Goal: Check status: Check status

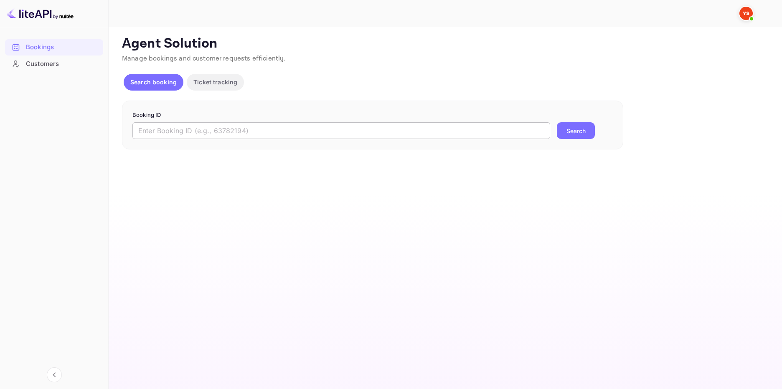
click at [203, 133] on input "text" at bounding box center [340, 130] width 417 height 17
type input "9864399"
click at [577, 126] on button "Search" at bounding box center [575, 130] width 38 height 17
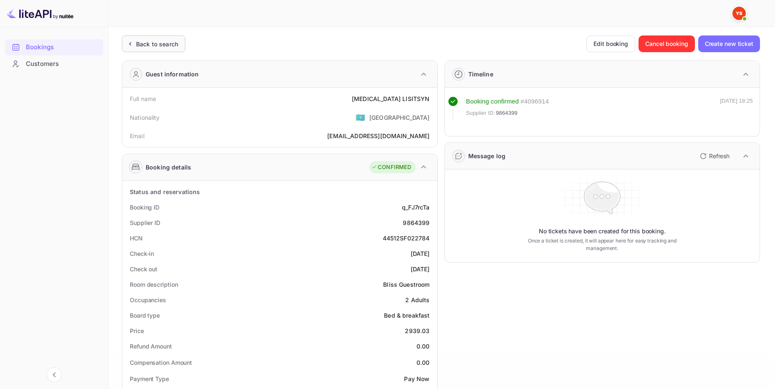
click at [163, 43] on div "Back to search" at bounding box center [157, 44] width 42 height 9
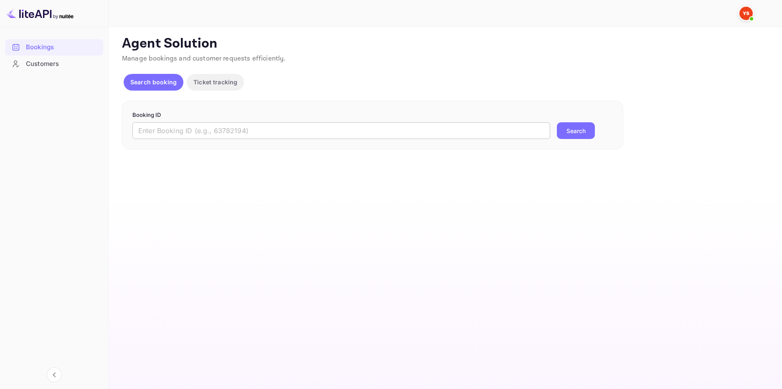
click at [220, 128] on input "text" at bounding box center [340, 130] width 417 height 17
paste input "8205373"
type input "8205373"
click at [586, 134] on button "Search" at bounding box center [575, 130] width 38 height 17
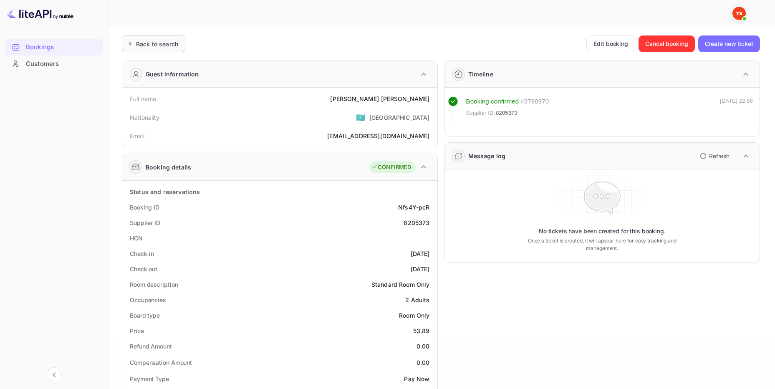
drag, startPoint x: 164, startPoint y: 44, endPoint x: 194, endPoint y: 73, distance: 41.6
click at [165, 44] on div "Back to search" at bounding box center [157, 44] width 42 height 9
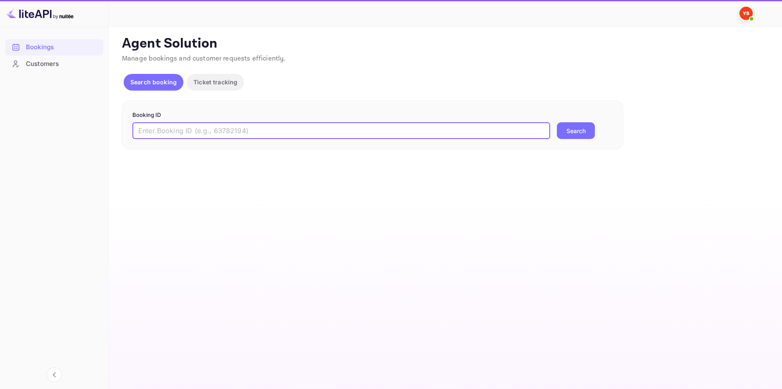
click at [241, 135] on input "text" at bounding box center [340, 130] width 417 height 17
paste input "9909116"
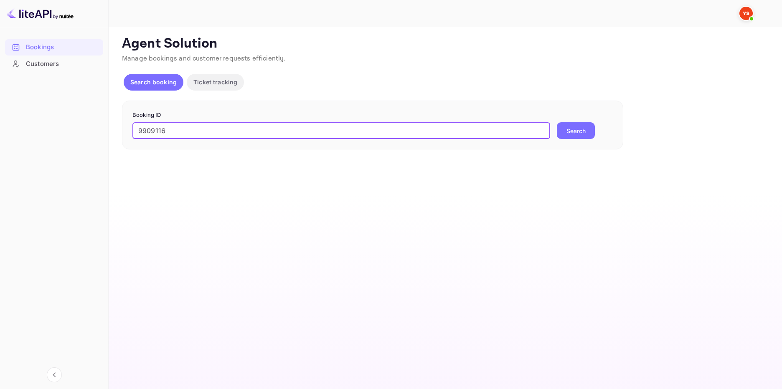
type input "9909116"
click at [595, 129] on div "9909116 ​ Search" at bounding box center [372, 130] width 480 height 17
click at [586, 129] on button "Search" at bounding box center [575, 130] width 38 height 17
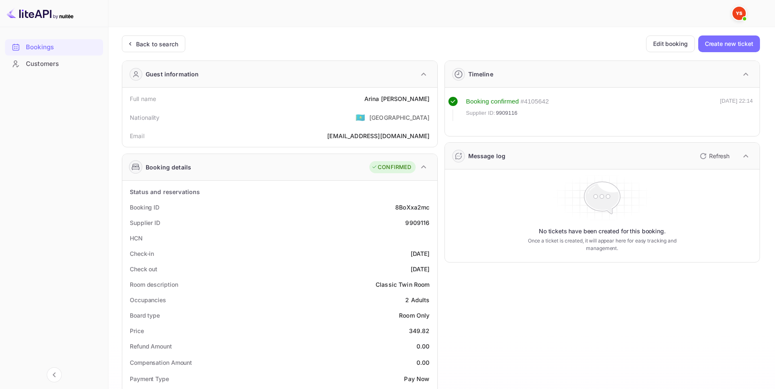
drag, startPoint x: 165, startPoint y: 43, endPoint x: 169, endPoint y: 70, distance: 27.0
click at [165, 43] on div "Back to search" at bounding box center [157, 44] width 42 height 9
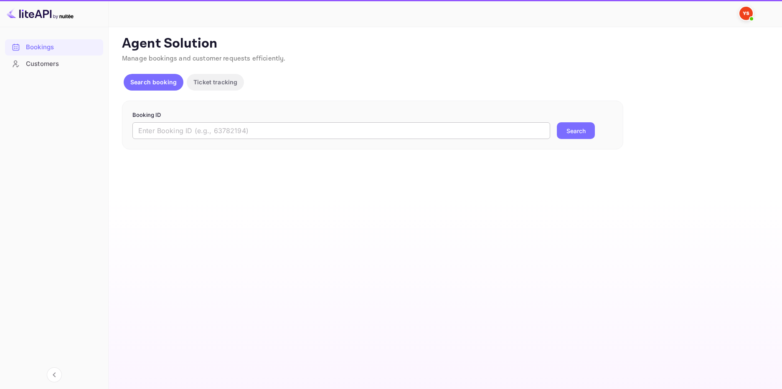
drag, startPoint x: 189, startPoint y: 132, endPoint x: 198, endPoint y: 131, distance: 8.9
click at [191, 131] on input "text" at bounding box center [340, 130] width 417 height 17
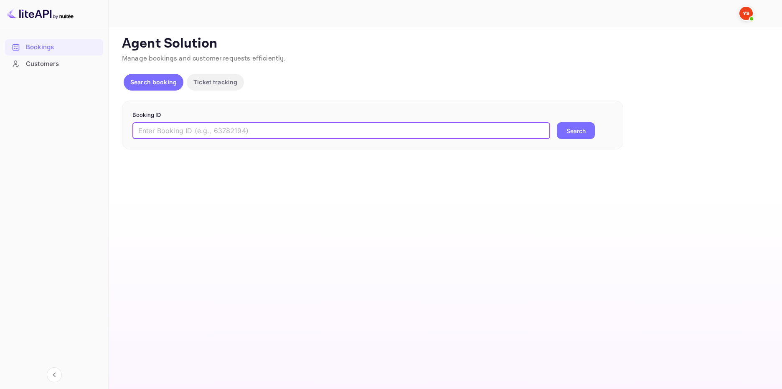
paste input "9487583"
type input "9487583"
click at [569, 129] on button "Search" at bounding box center [575, 130] width 38 height 17
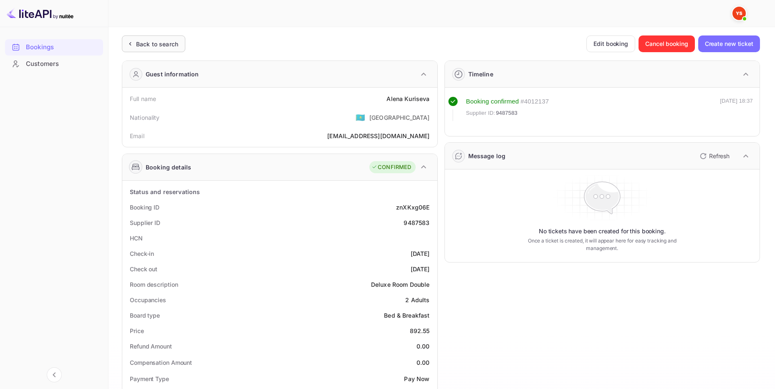
click at [172, 47] on div "Back to search" at bounding box center [157, 44] width 42 height 9
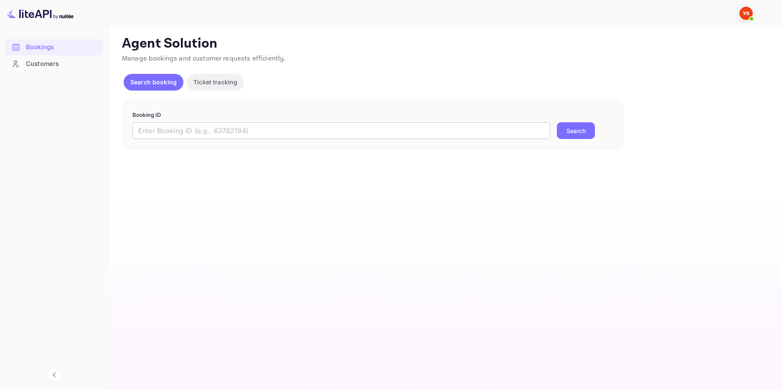
click at [258, 131] on input "text" at bounding box center [340, 130] width 417 height 17
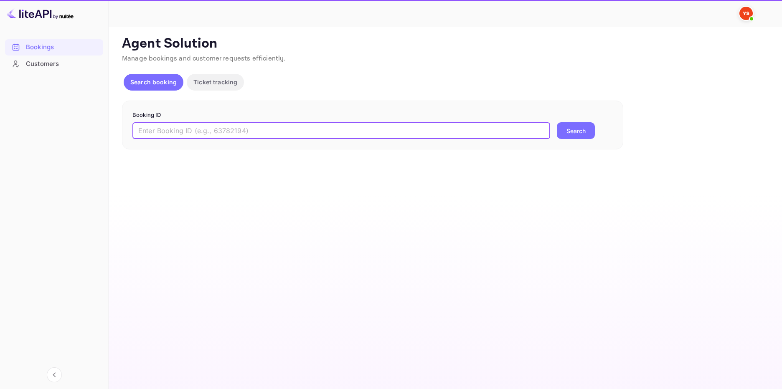
paste input "8041774"
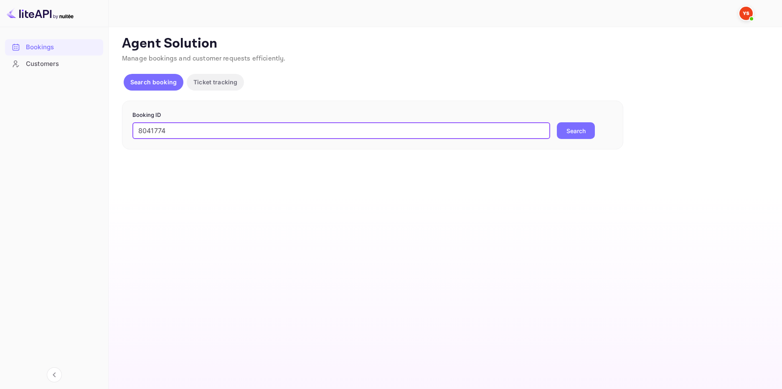
type input "8041774"
click at [578, 131] on button "Search" at bounding box center [575, 130] width 38 height 17
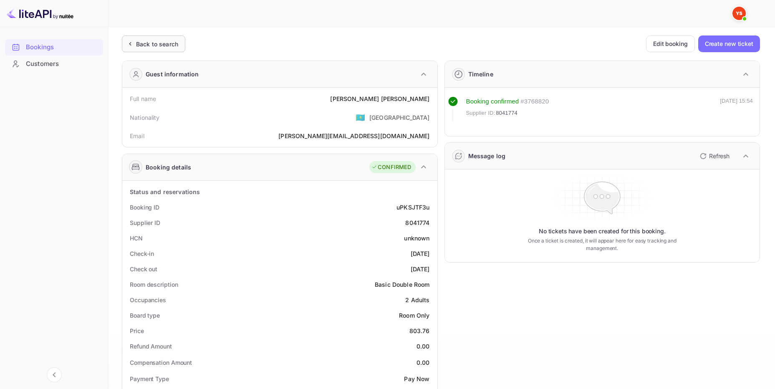
click at [149, 40] on div "Back to search" at bounding box center [157, 44] width 42 height 9
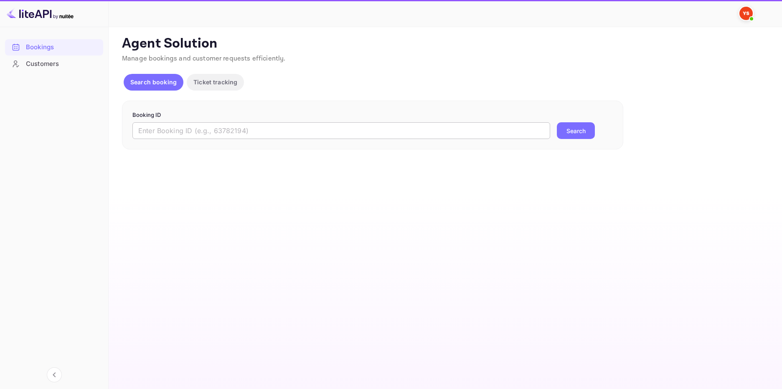
click at [312, 129] on input "text" at bounding box center [340, 130] width 417 height 17
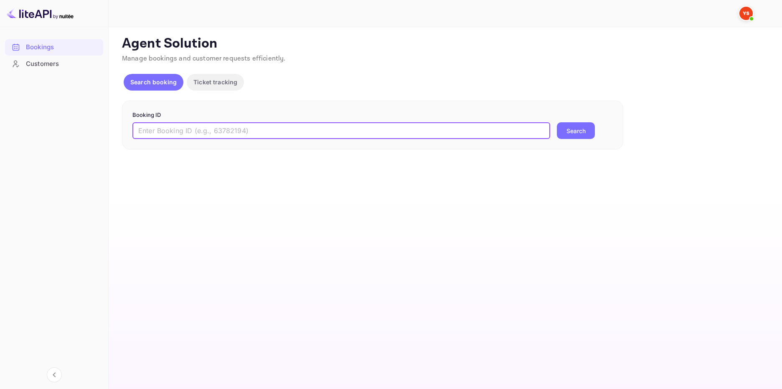
paste input "9636709"
type input "9636709"
click at [559, 124] on button "Search" at bounding box center [575, 130] width 38 height 17
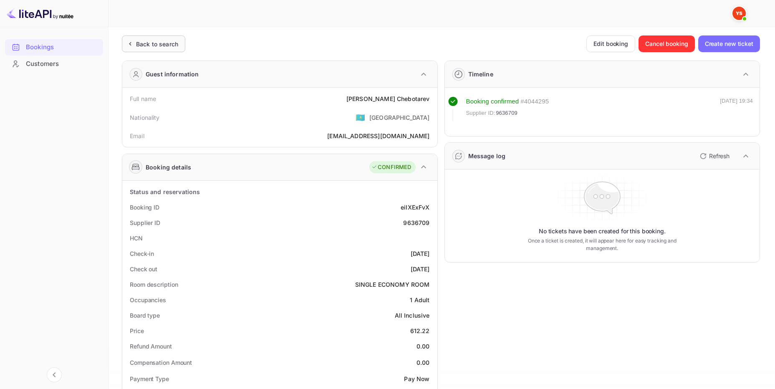
click at [161, 41] on div "Back to search" at bounding box center [157, 44] width 42 height 9
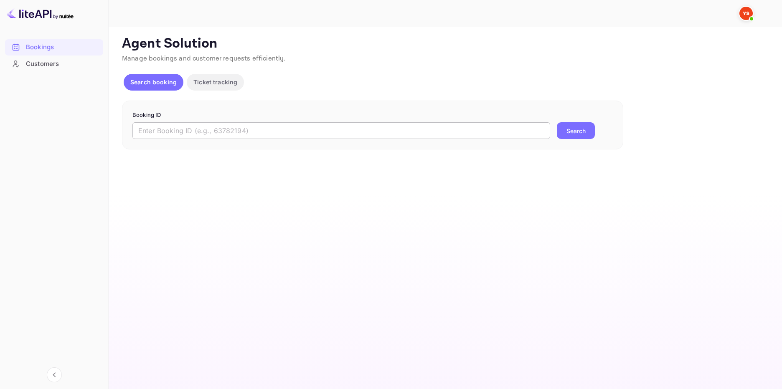
click at [263, 132] on input "text" at bounding box center [340, 130] width 417 height 17
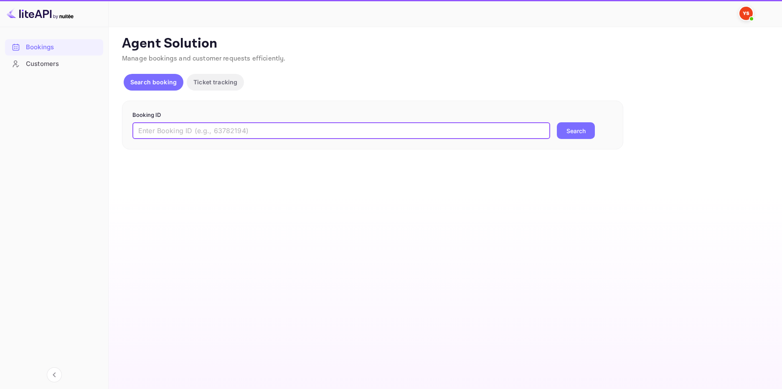
paste input "9749618"
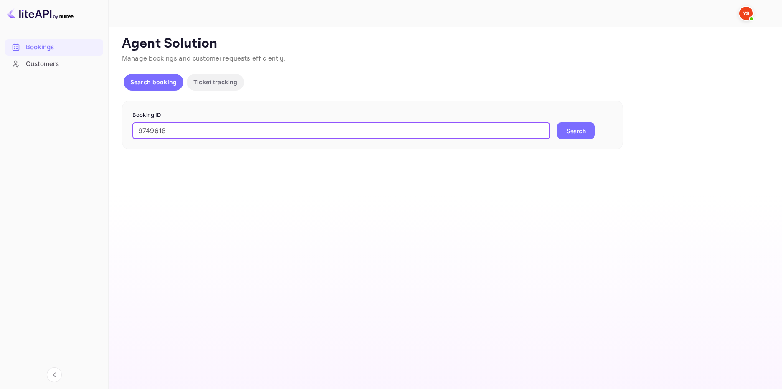
type input "9749618"
drag, startPoint x: 585, startPoint y: 132, endPoint x: 579, endPoint y: 130, distance: 5.6
click at [584, 131] on button "Search" at bounding box center [575, 130] width 38 height 17
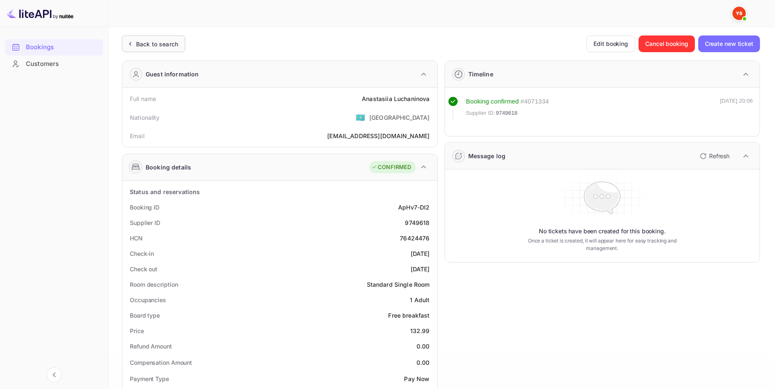
click at [160, 42] on div "Back to search" at bounding box center [157, 44] width 42 height 9
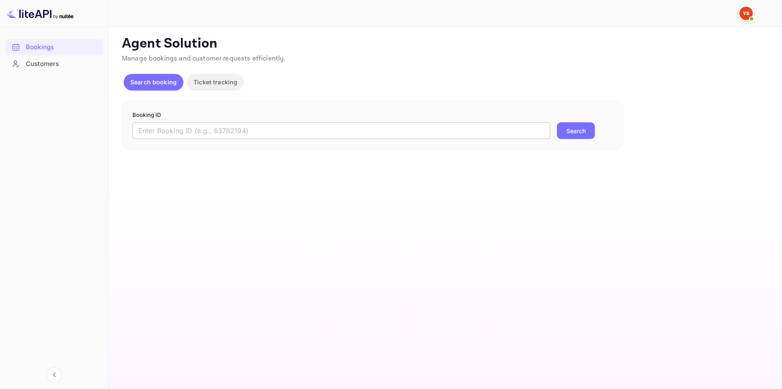
click at [187, 131] on input "text" at bounding box center [340, 130] width 417 height 17
paste input "9763141"
type input "9763141"
click at [586, 136] on button "Search" at bounding box center [575, 130] width 38 height 17
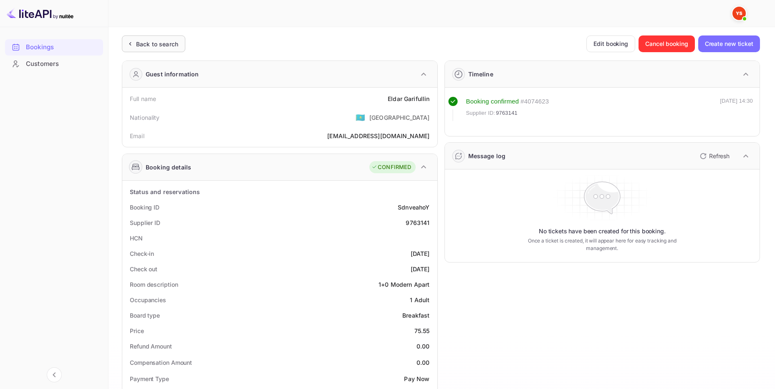
click at [151, 43] on div "Back to search" at bounding box center [157, 44] width 42 height 9
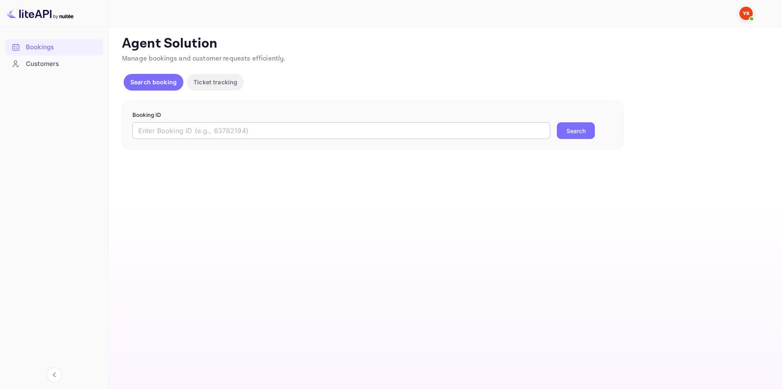
click at [256, 127] on input "text" at bounding box center [340, 130] width 417 height 17
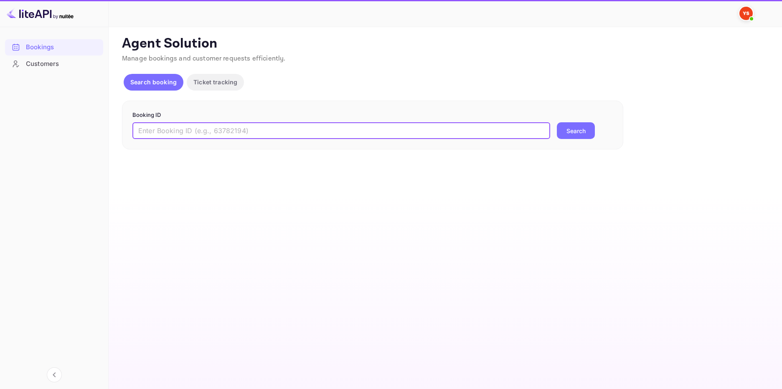
paste input "7923830"
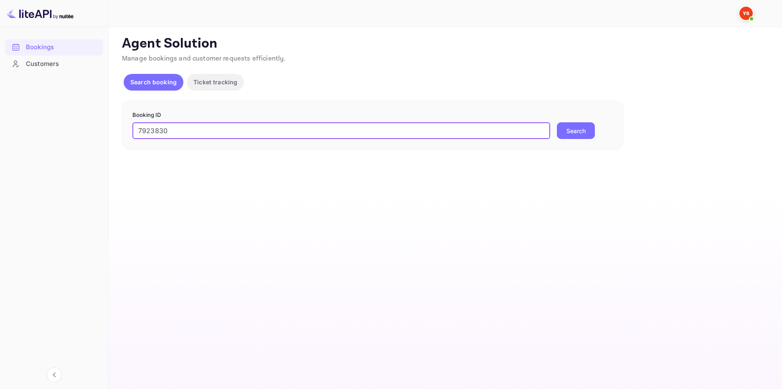
type input "7923830"
click at [569, 125] on button "Search" at bounding box center [575, 130] width 38 height 17
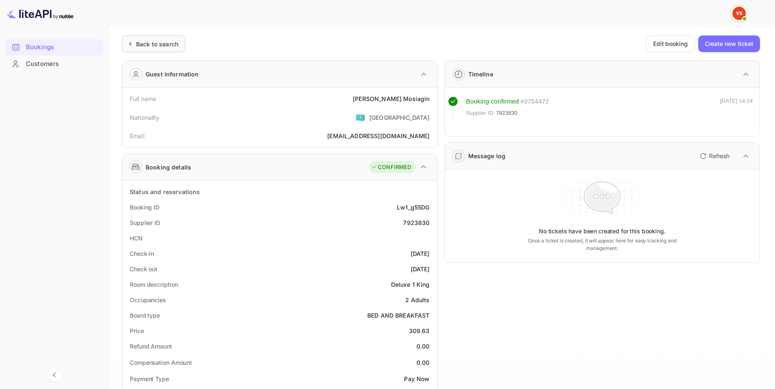
click at [149, 42] on div "Back to search" at bounding box center [157, 44] width 42 height 9
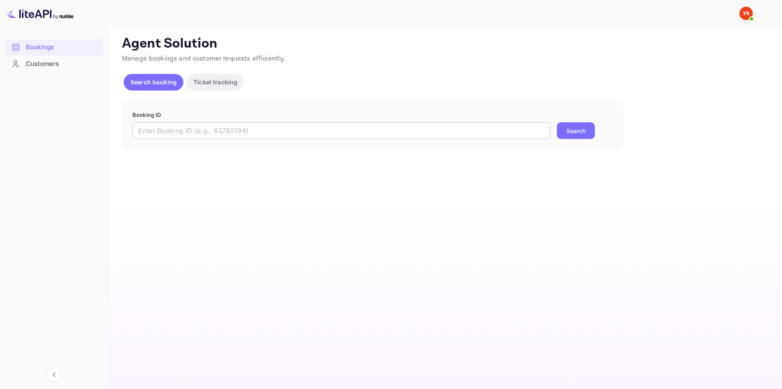
click at [184, 129] on input "text" at bounding box center [340, 130] width 417 height 17
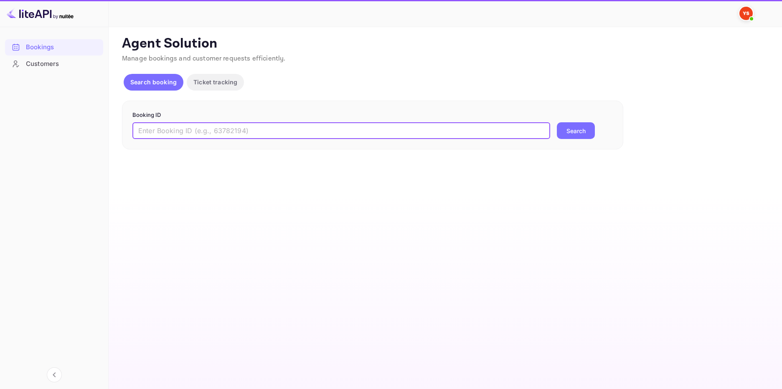
paste input "9487481"
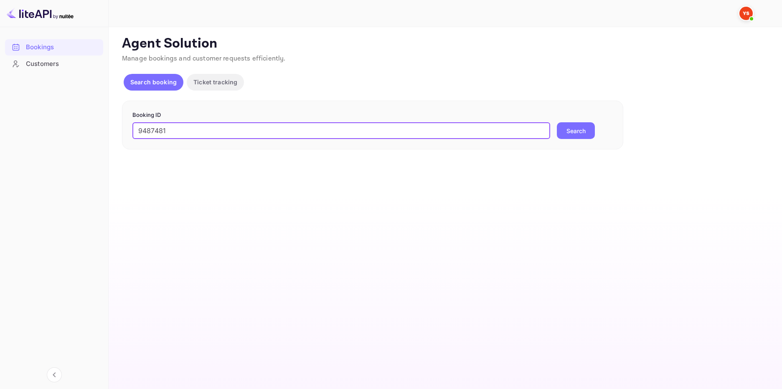
type input "9487481"
click at [579, 134] on button "Search" at bounding box center [575, 130] width 38 height 17
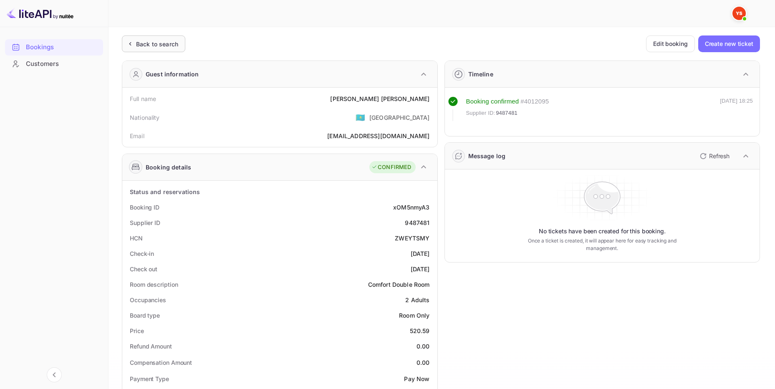
click at [174, 45] on div "Back to search" at bounding box center [157, 44] width 42 height 9
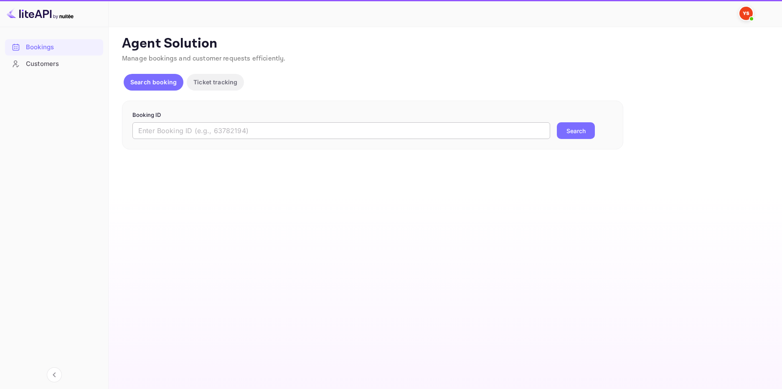
click at [212, 129] on input "text" at bounding box center [340, 130] width 417 height 17
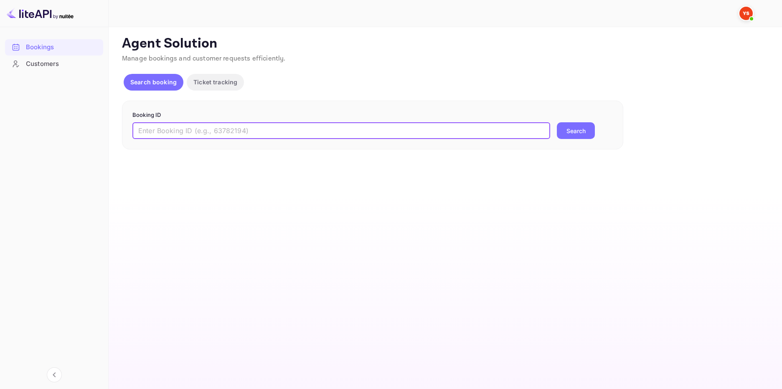
paste input "9595447"
type input "9595447"
click at [577, 134] on button "Search" at bounding box center [575, 130] width 38 height 17
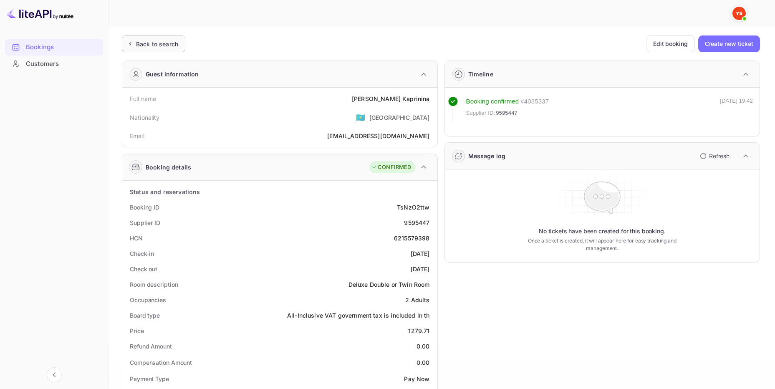
click at [163, 43] on div "Back to search" at bounding box center [157, 44] width 42 height 9
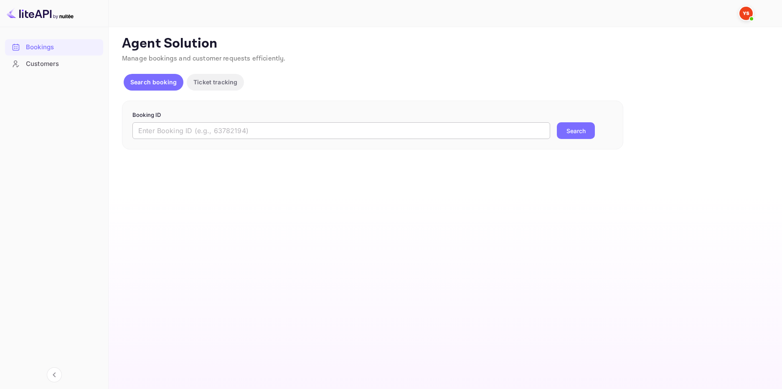
click at [207, 132] on input "text" at bounding box center [340, 130] width 417 height 17
paste input "9873980"
type input "9873980"
click at [568, 129] on button "Search" at bounding box center [575, 130] width 38 height 17
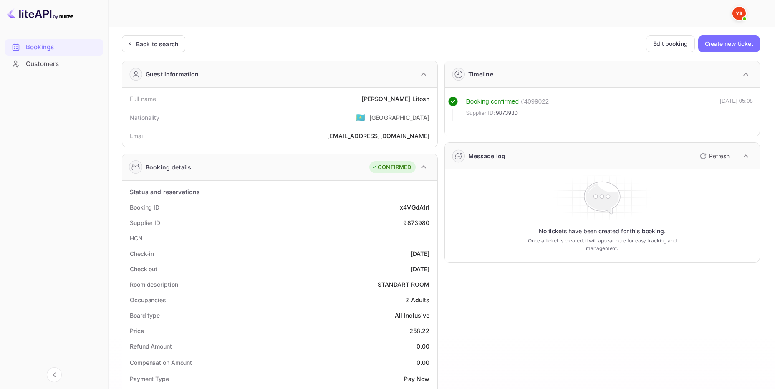
click at [162, 34] on div "Unsaved Changes Ticket Affiliate URL https://www.nuitee.com/ Business partner n…" at bounding box center [437, 353] width 657 height 653
click at [164, 43] on div "Back to search" at bounding box center [157, 44] width 42 height 9
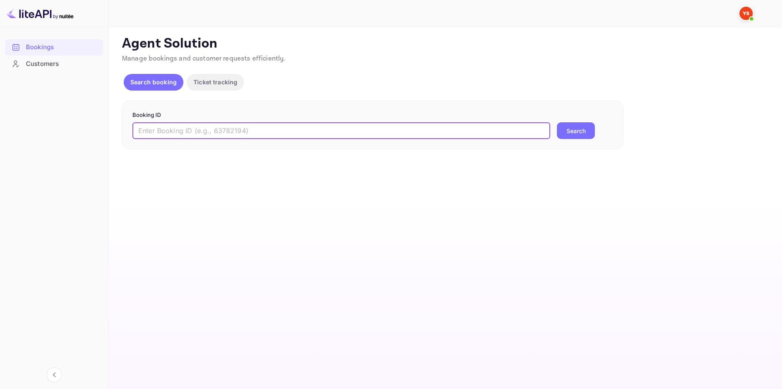
drag, startPoint x: 162, startPoint y: 126, endPoint x: 169, endPoint y: 126, distance: 7.1
click at [162, 126] on input "text" at bounding box center [340, 130] width 417 height 17
paste input "9791205"
type input "9791205"
click at [571, 126] on button "Search" at bounding box center [575, 130] width 38 height 17
